Goal: Check status

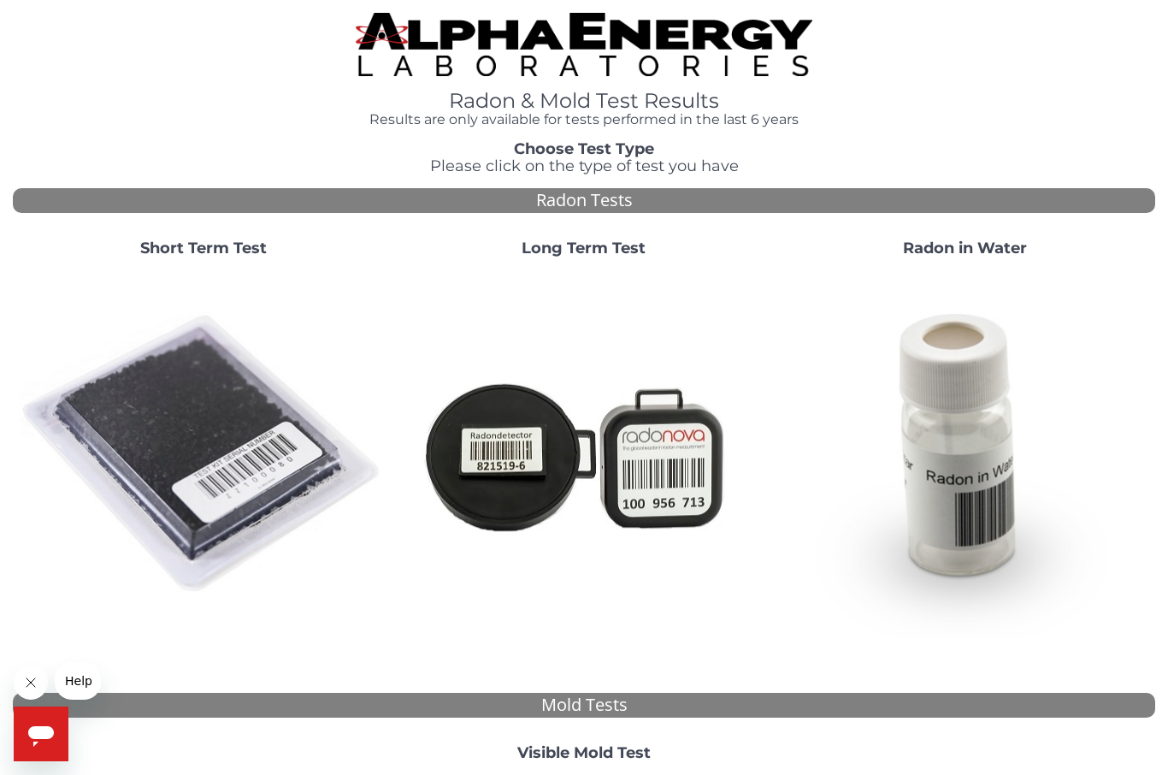
click at [217, 441] on img at bounding box center [203, 454] width 367 height 367
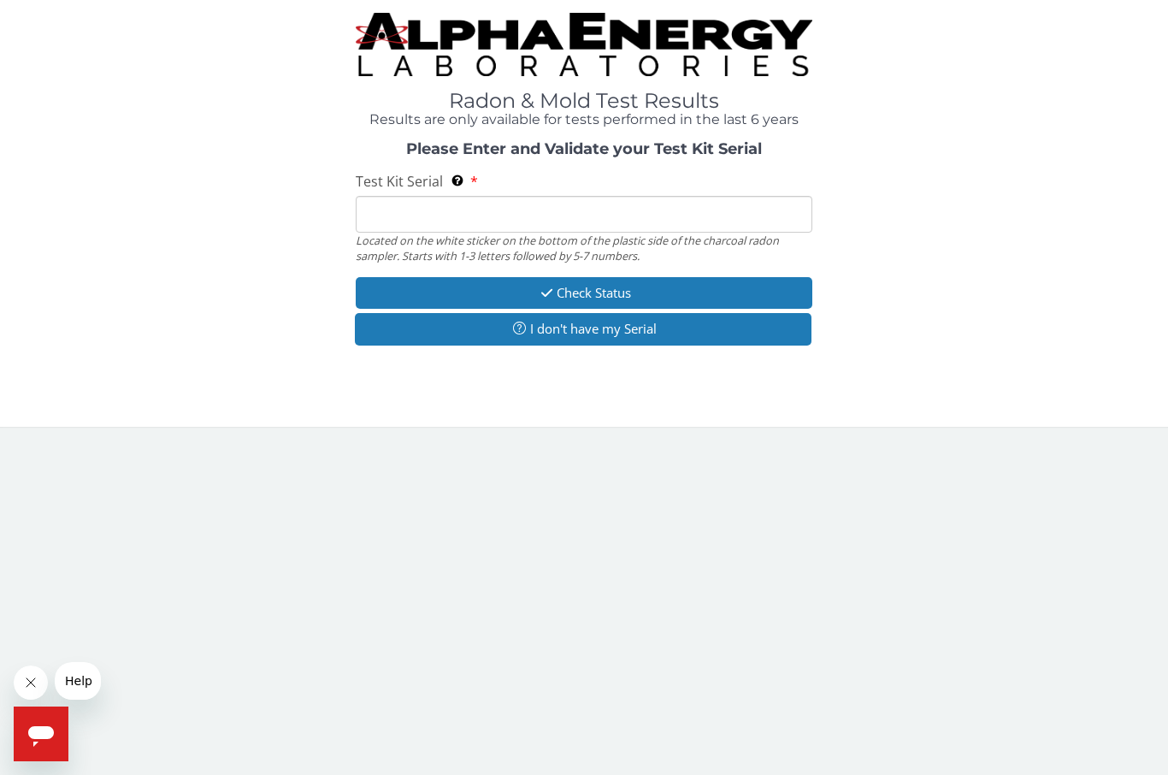
click at [624, 215] on input "Test Kit Serial Located on the white sticker on the bottom of the plastic side …" at bounding box center [584, 214] width 457 height 37
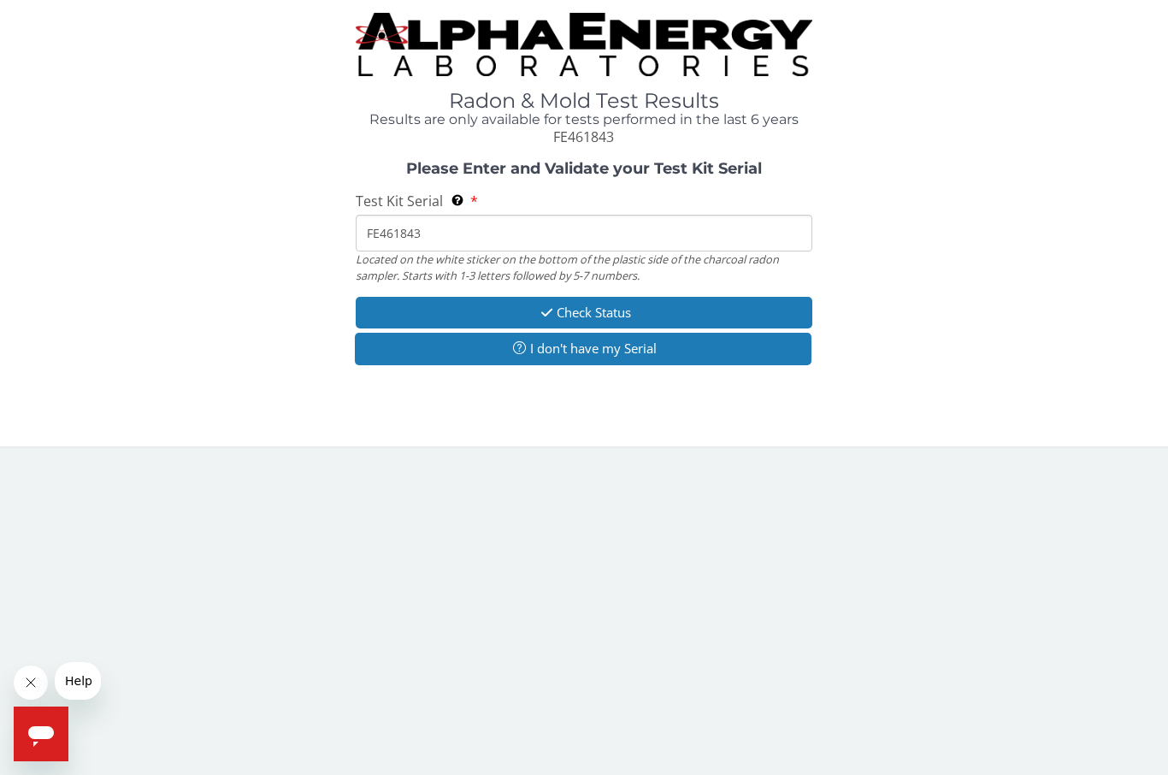
type input "FE461843"
click at [666, 308] on button "Check Status" at bounding box center [584, 313] width 457 height 32
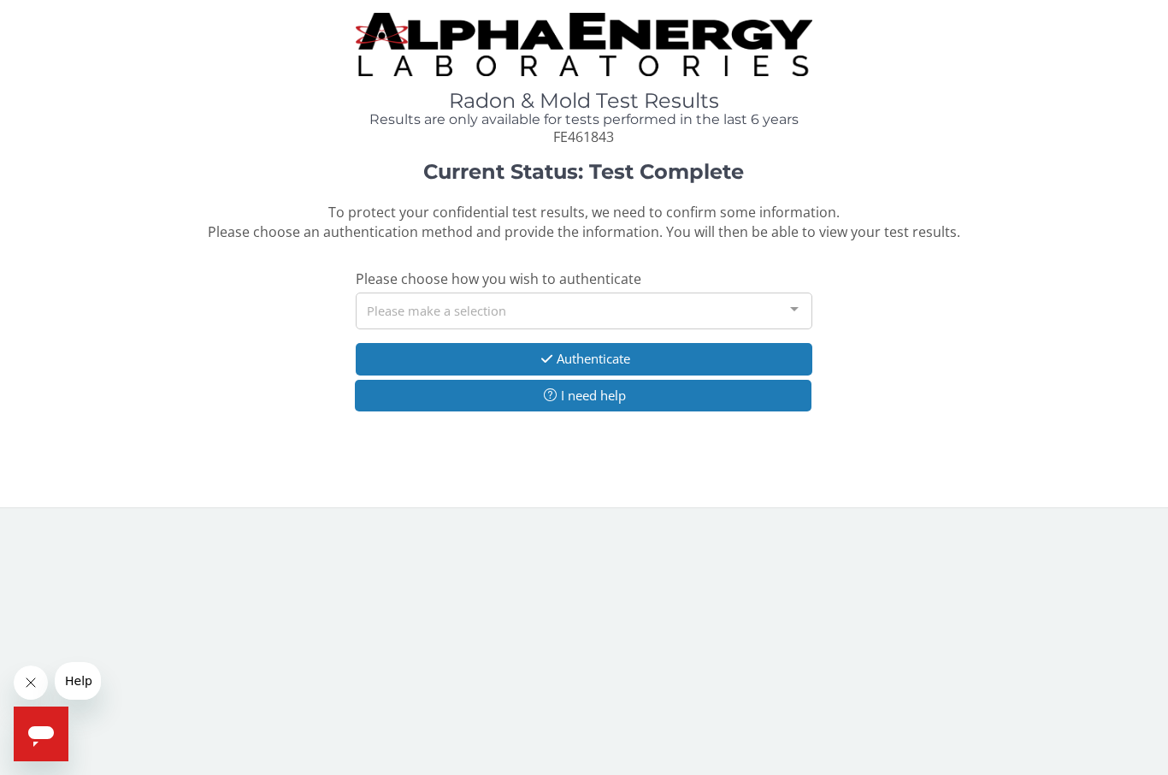
click at [794, 307] on div at bounding box center [794, 309] width 34 height 32
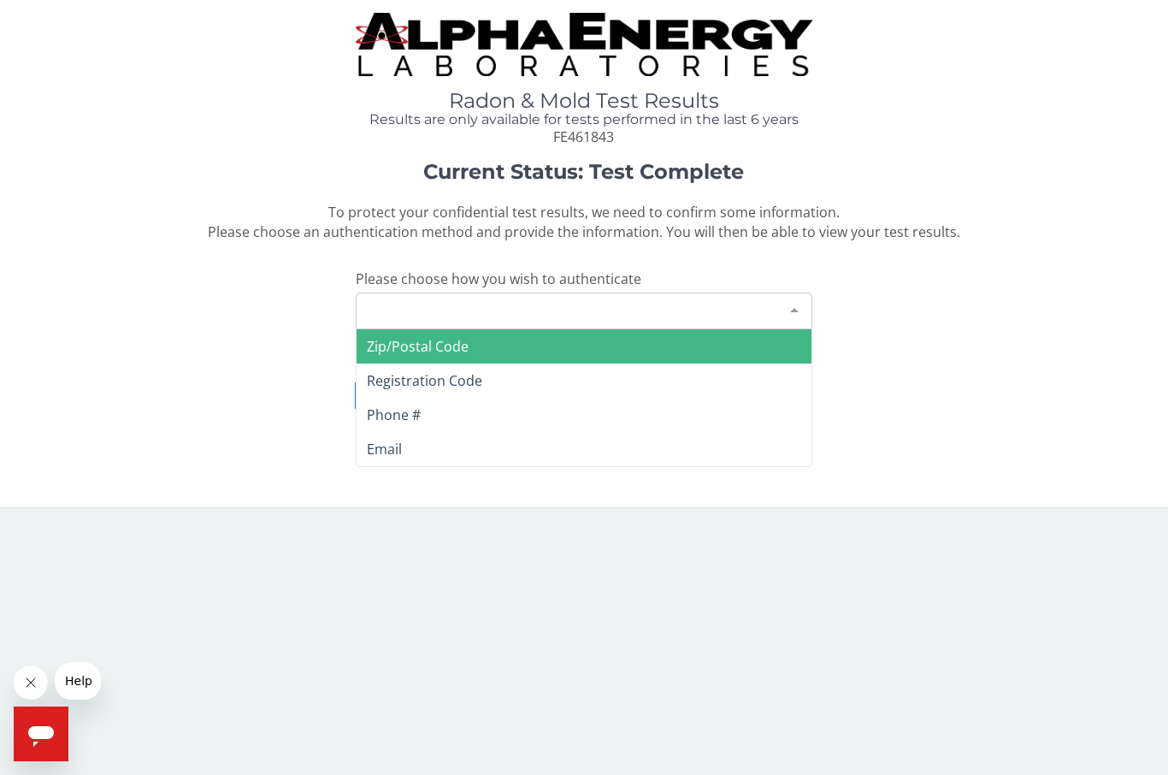
click at [517, 343] on span "Zip/Postal Code" at bounding box center [584, 346] width 455 height 34
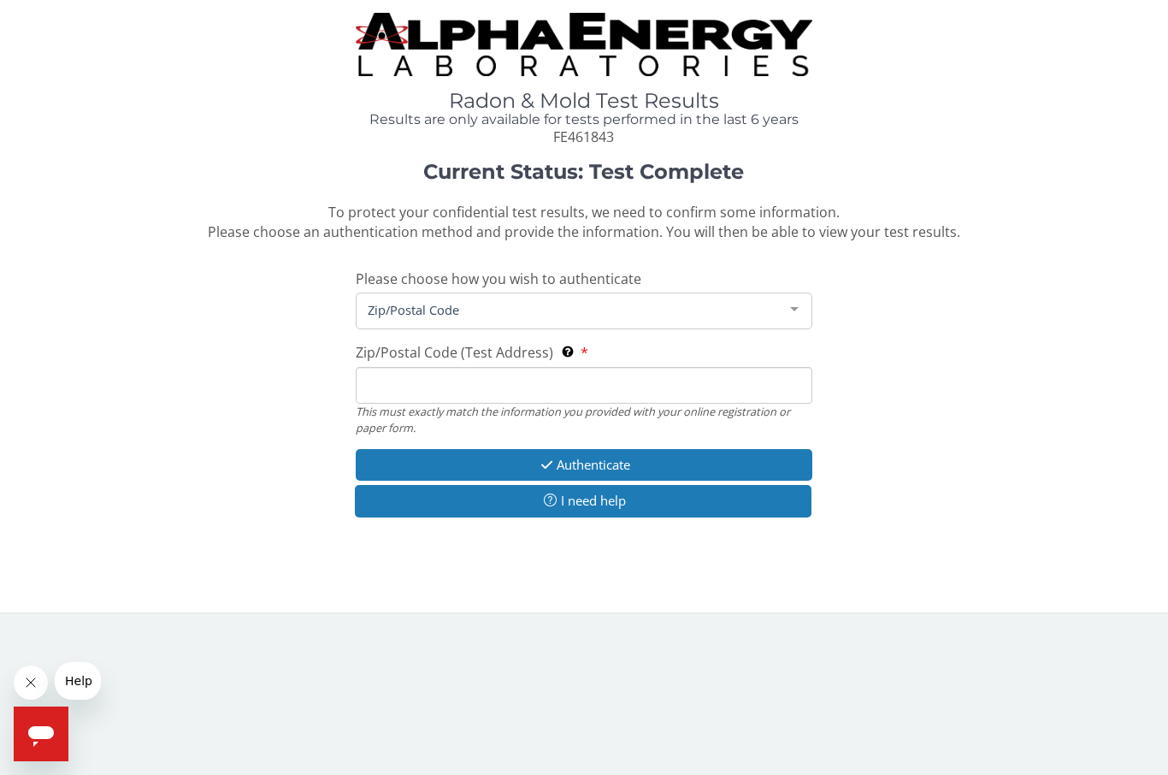
click at [470, 374] on input "Zip/Postal Code (Test Address) This must exactly match the information you prov…" at bounding box center [584, 385] width 457 height 37
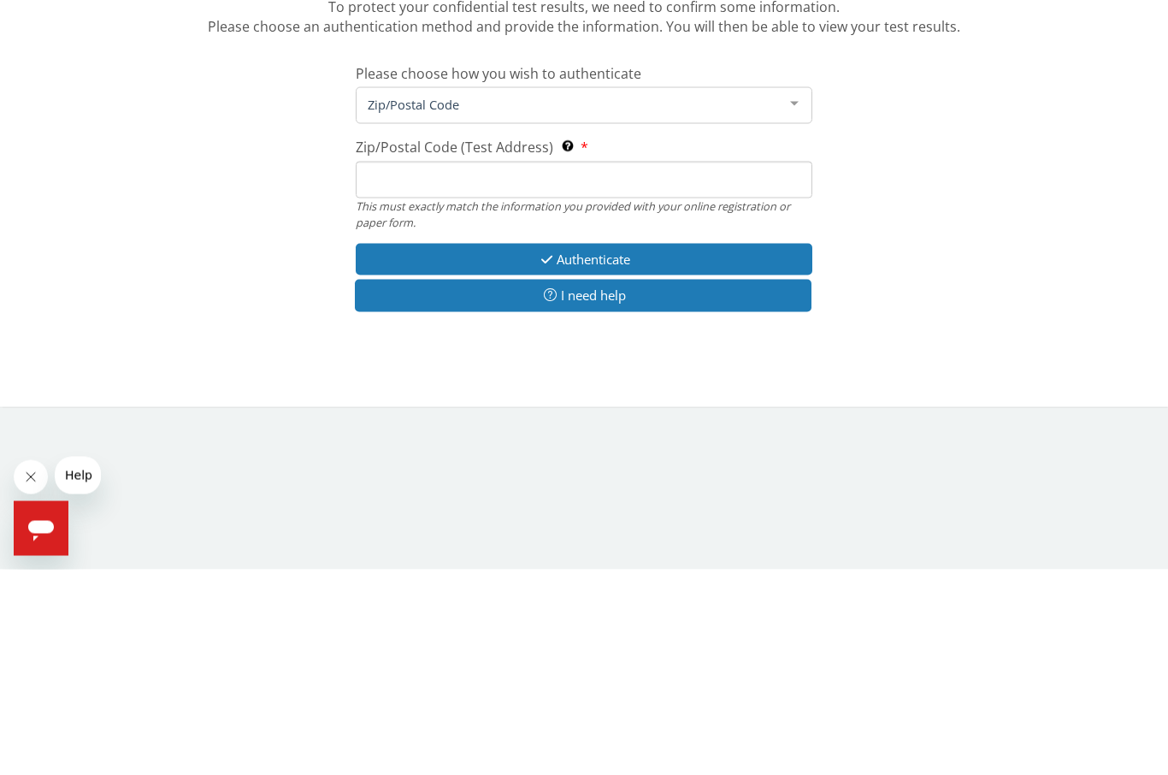
type input "3"
type input "30319"
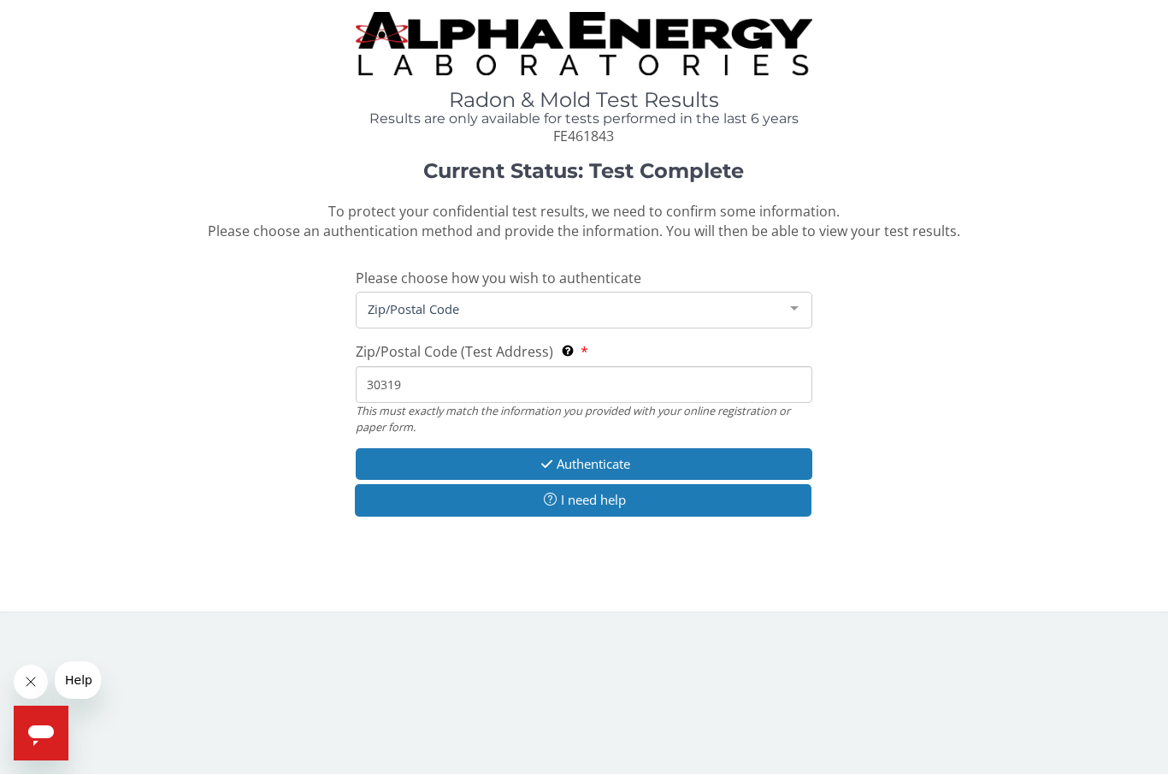
click at [639, 461] on button "Authenticate" at bounding box center [584, 465] width 457 height 32
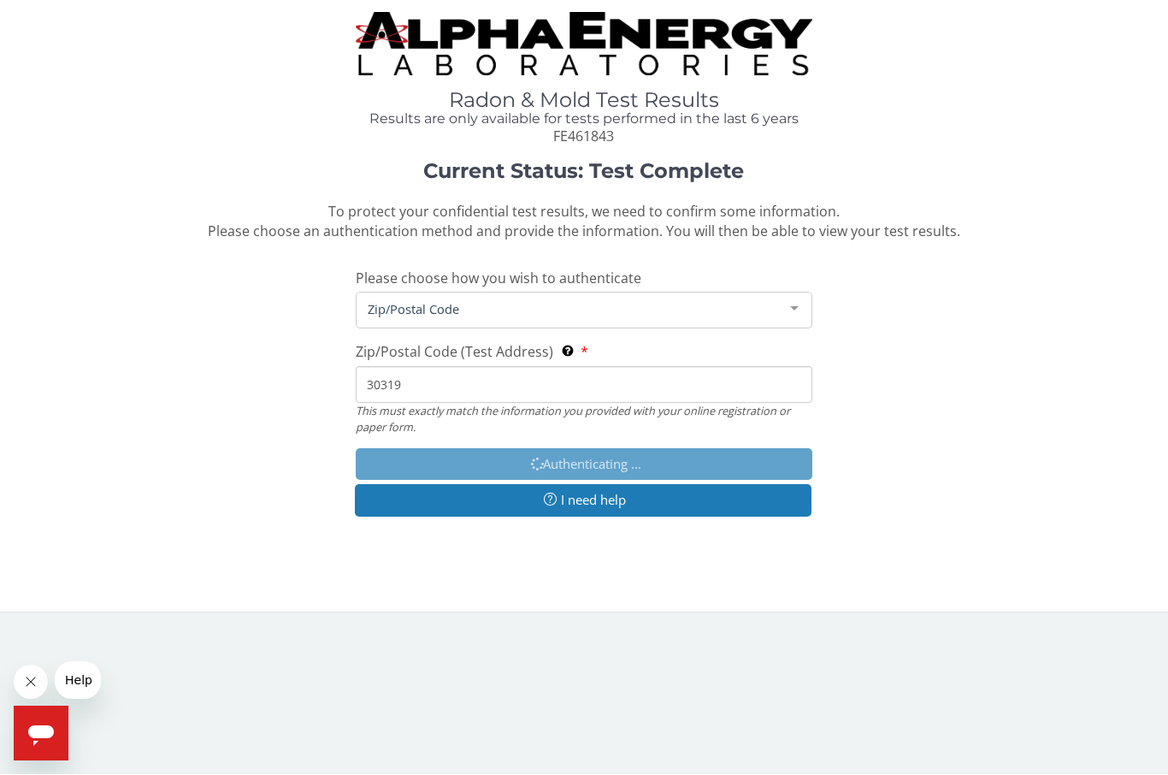
scroll to position [1, 0]
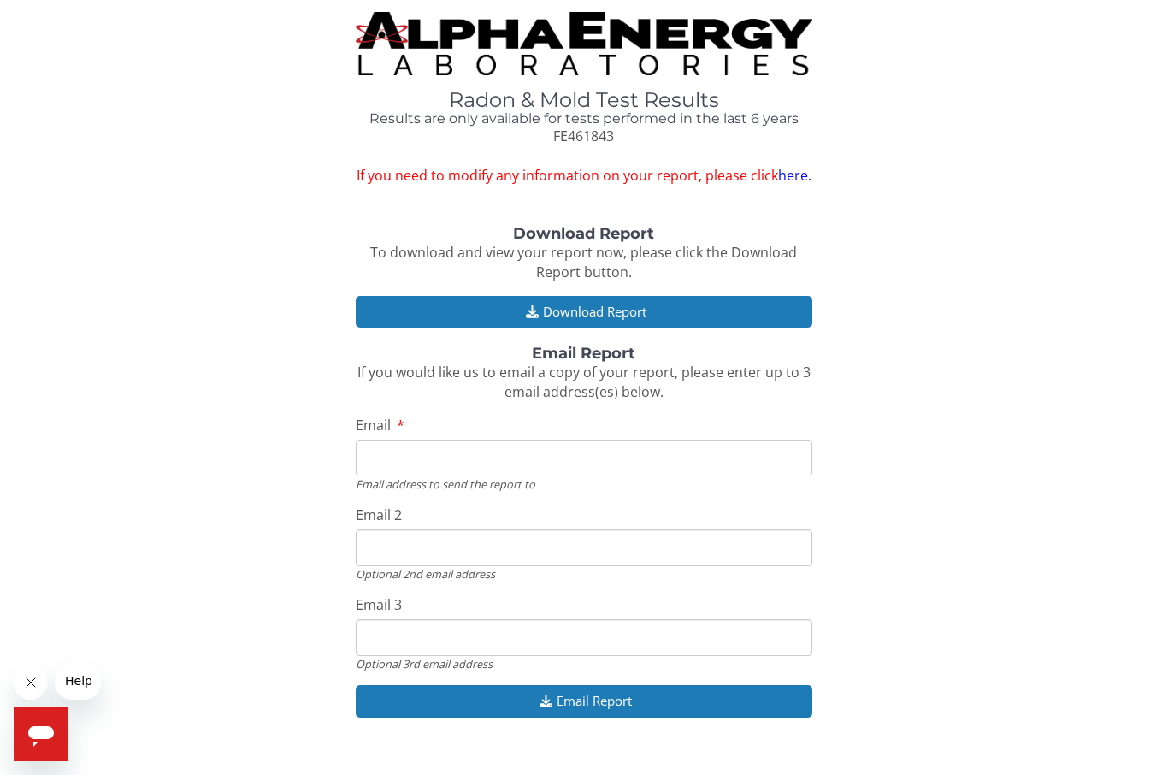
click at [680, 304] on button "Download Report" at bounding box center [584, 312] width 457 height 32
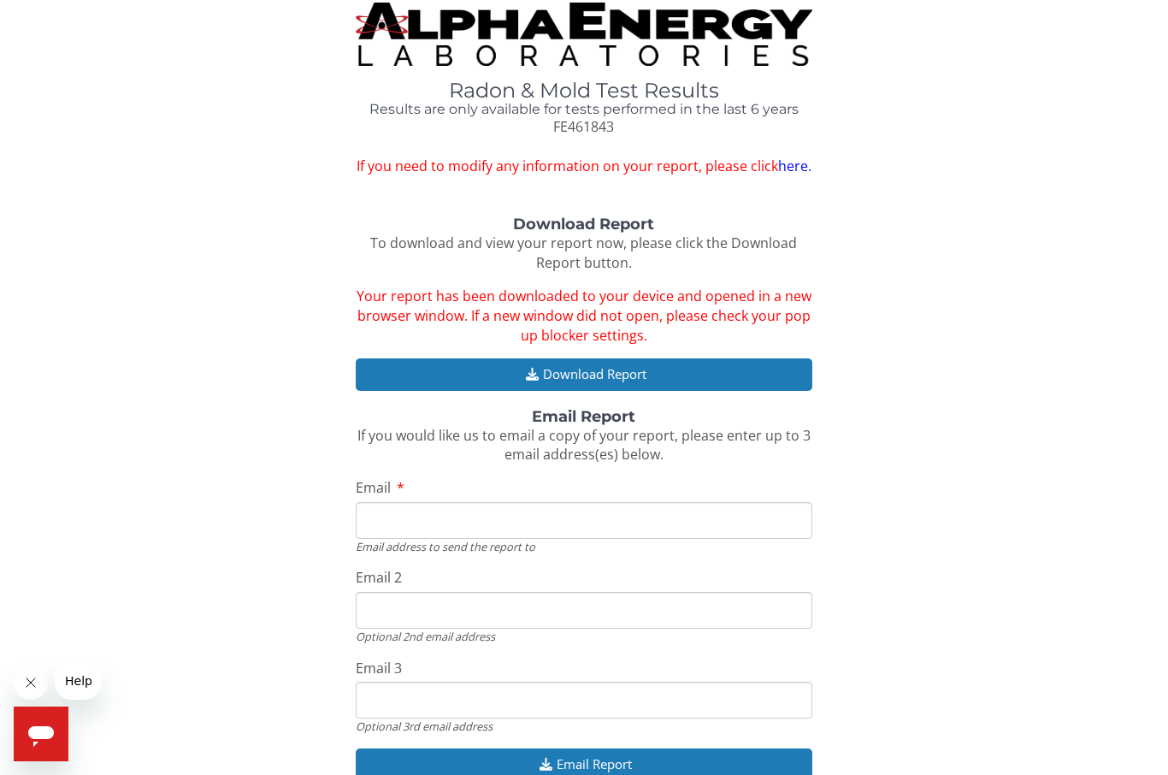
scroll to position [0, 0]
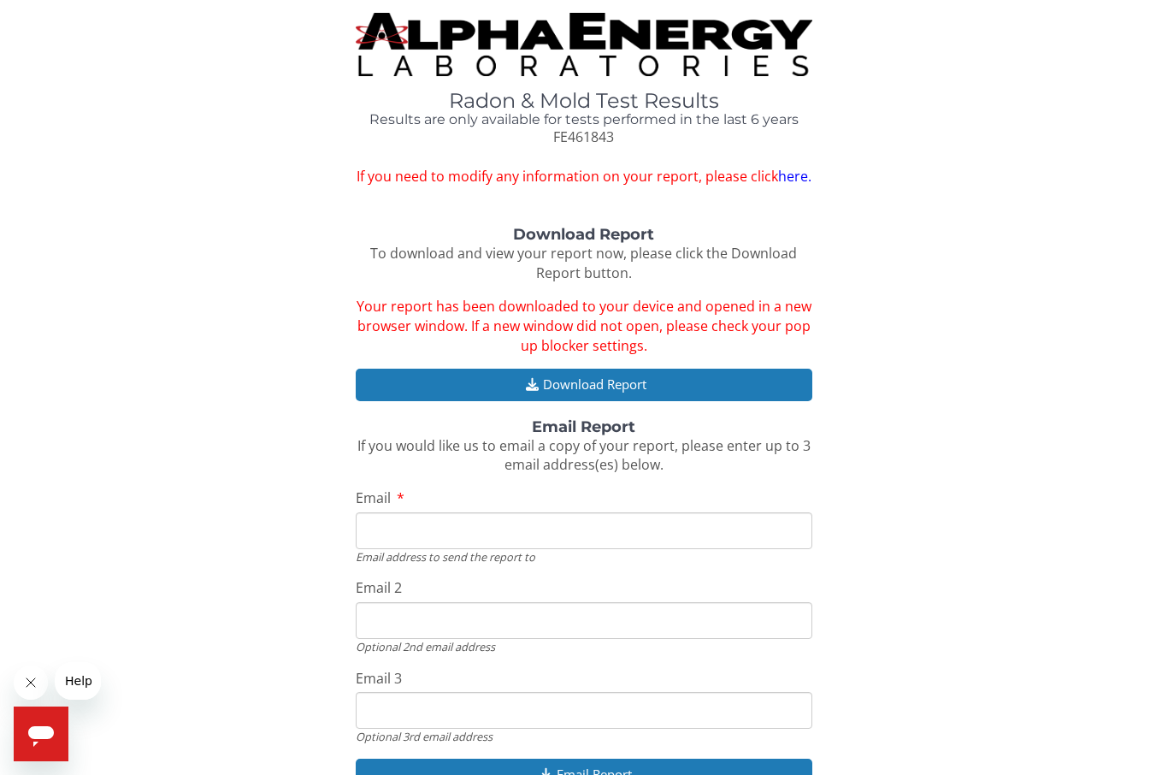
click at [552, 523] on input "Email" at bounding box center [584, 530] width 457 height 37
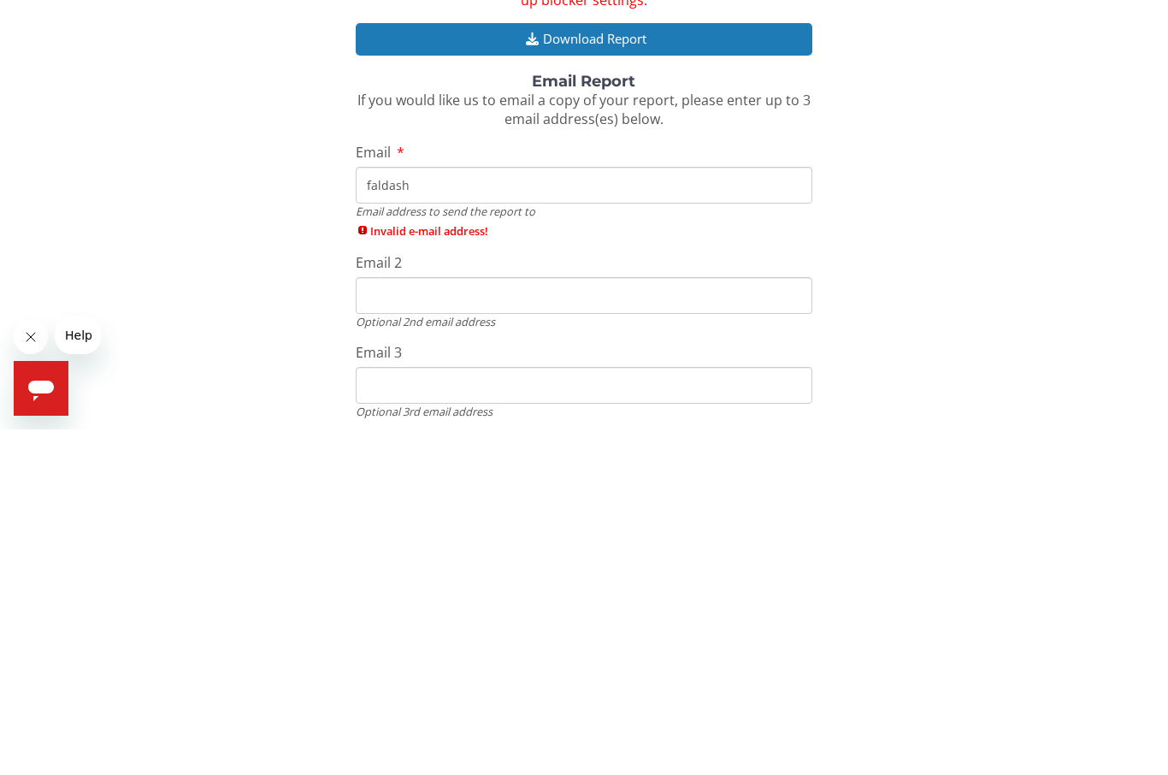
type input "faldashi"
type input "[EMAIL_ADDRESS][DOMAIN_NAME]"
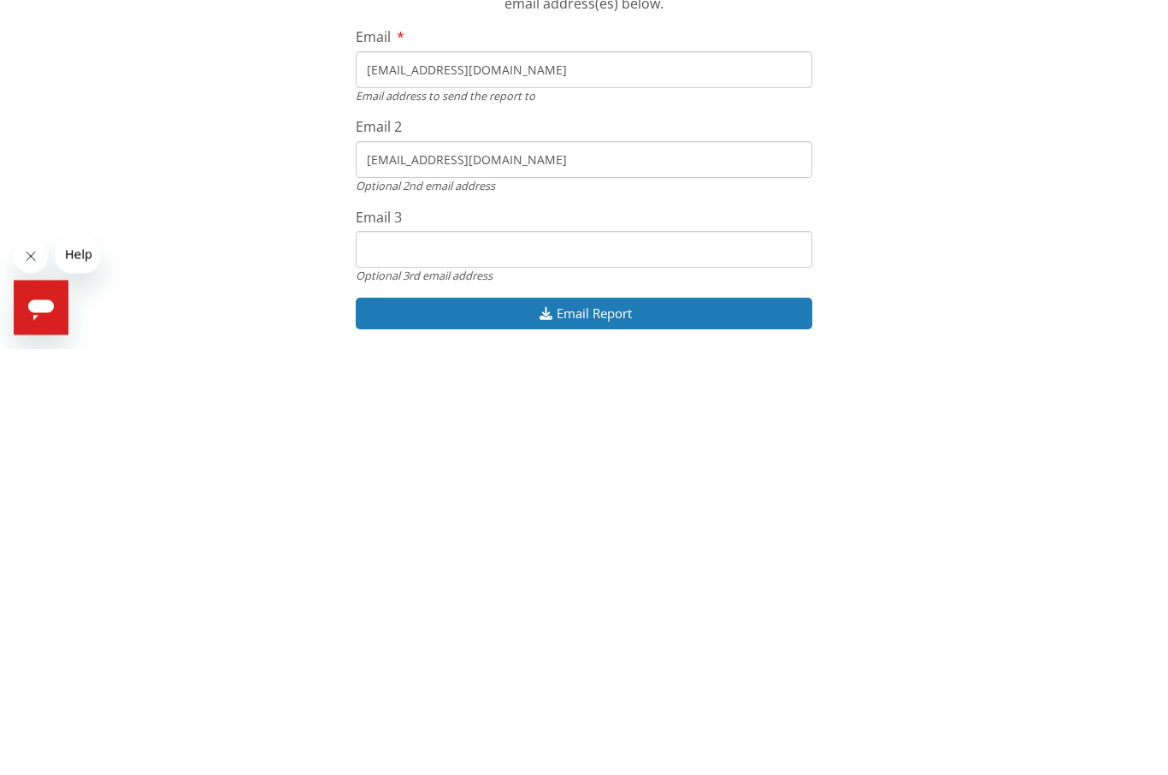
scroll to position [35, 0]
type input "[EMAIL_ADDRESS][DOMAIN_NAME]"
click at [547, 657] on input "Email 3" at bounding box center [584, 675] width 457 height 37
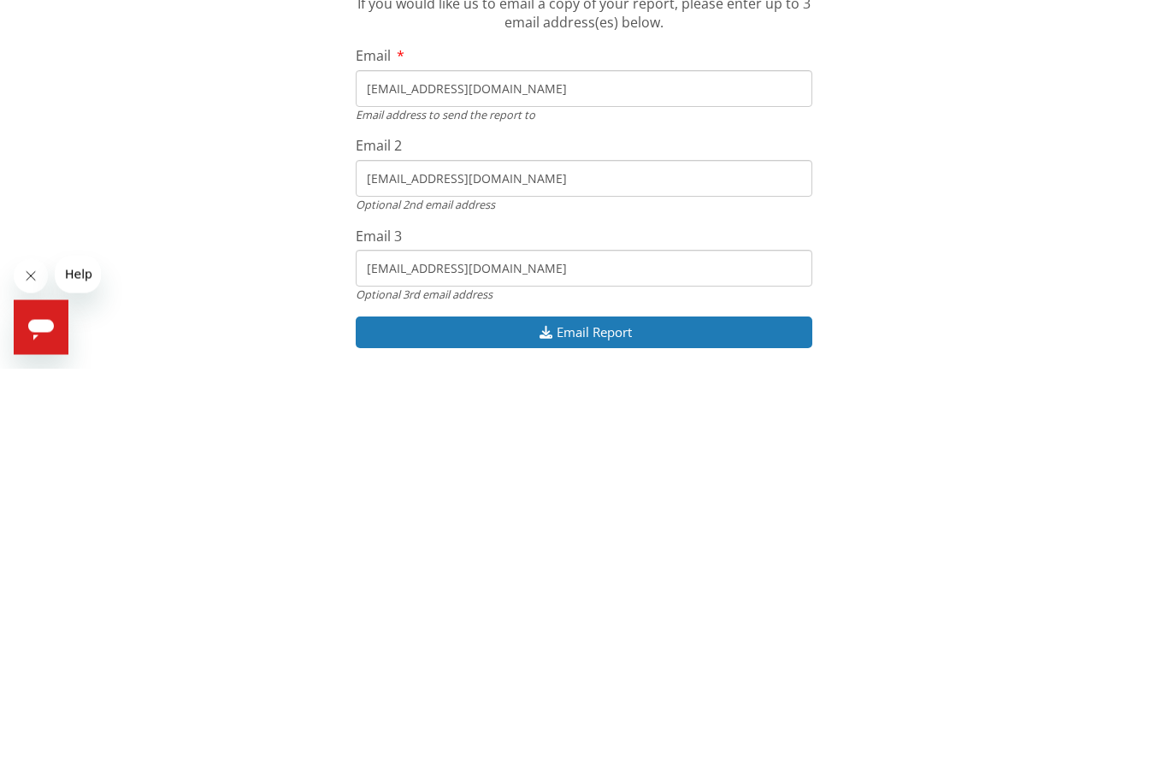
type input "[EMAIL_ADDRESS][DOMAIN_NAME]"
click at [679, 724] on button "Email Report" at bounding box center [584, 740] width 457 height 32
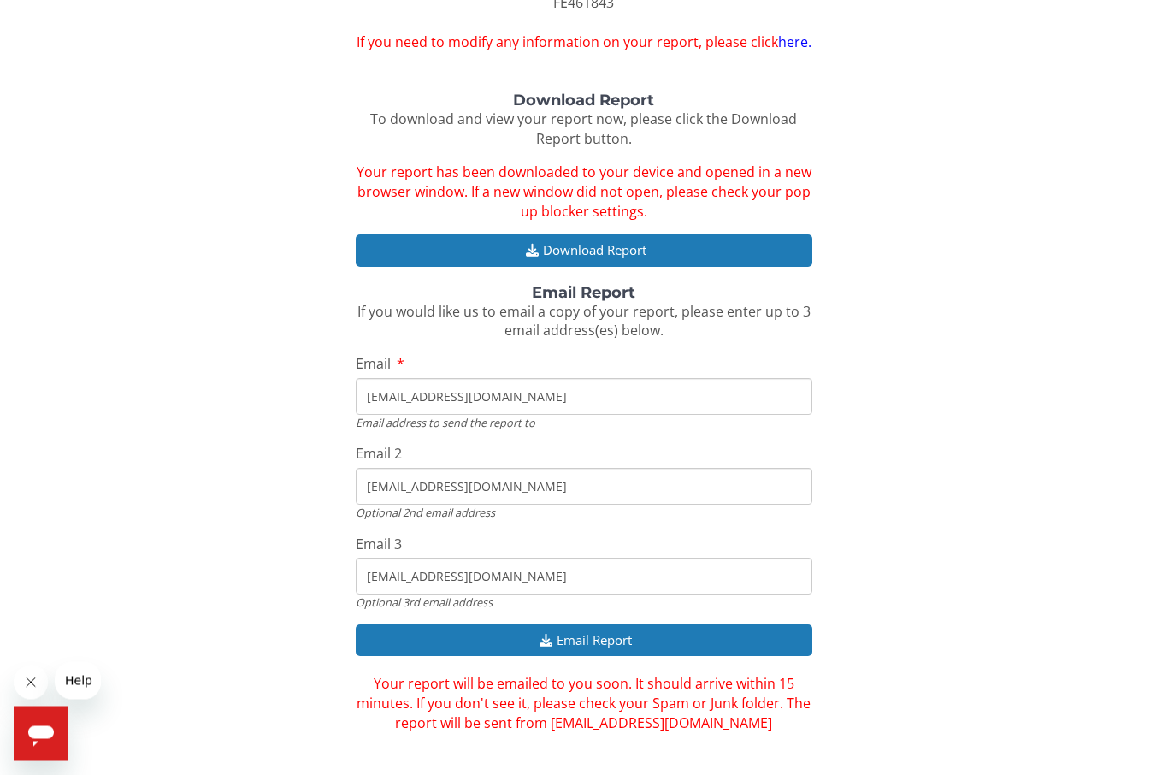
scroll to position [144, 0]
